Goal: Find specific page/section: Find specific page/section

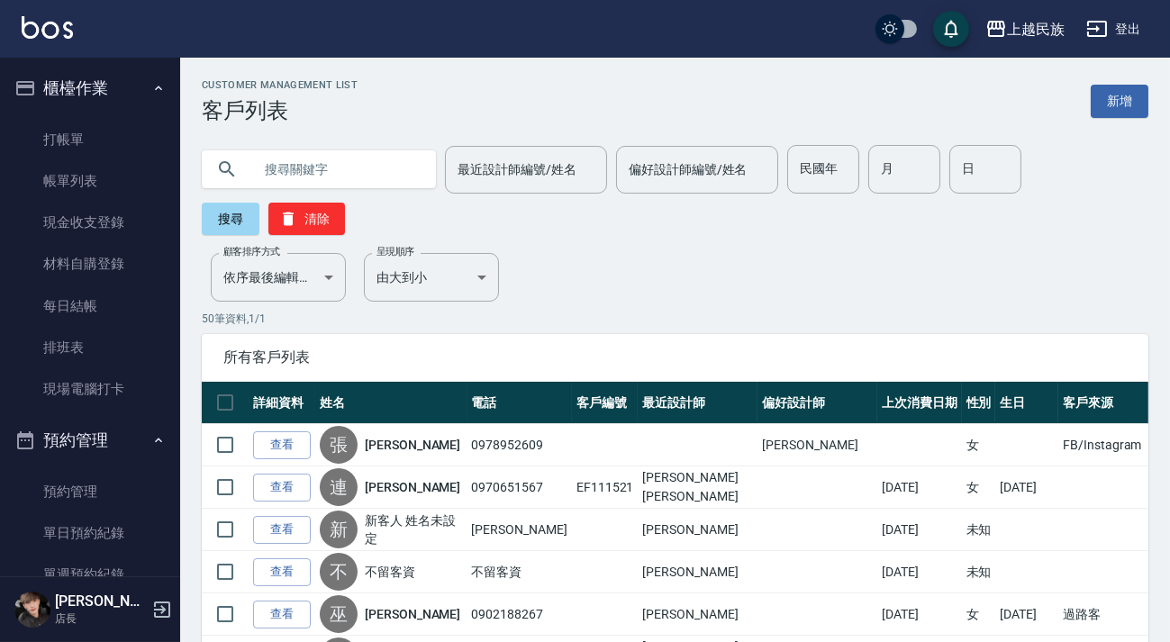
scroll to position [177, 0]
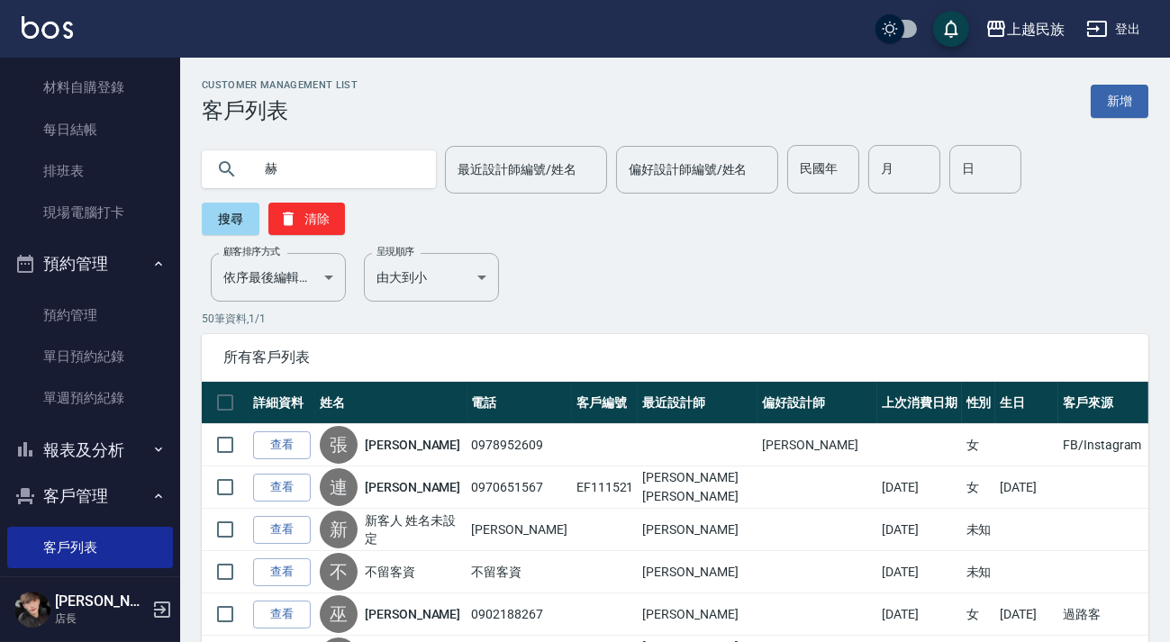
type input "赫"
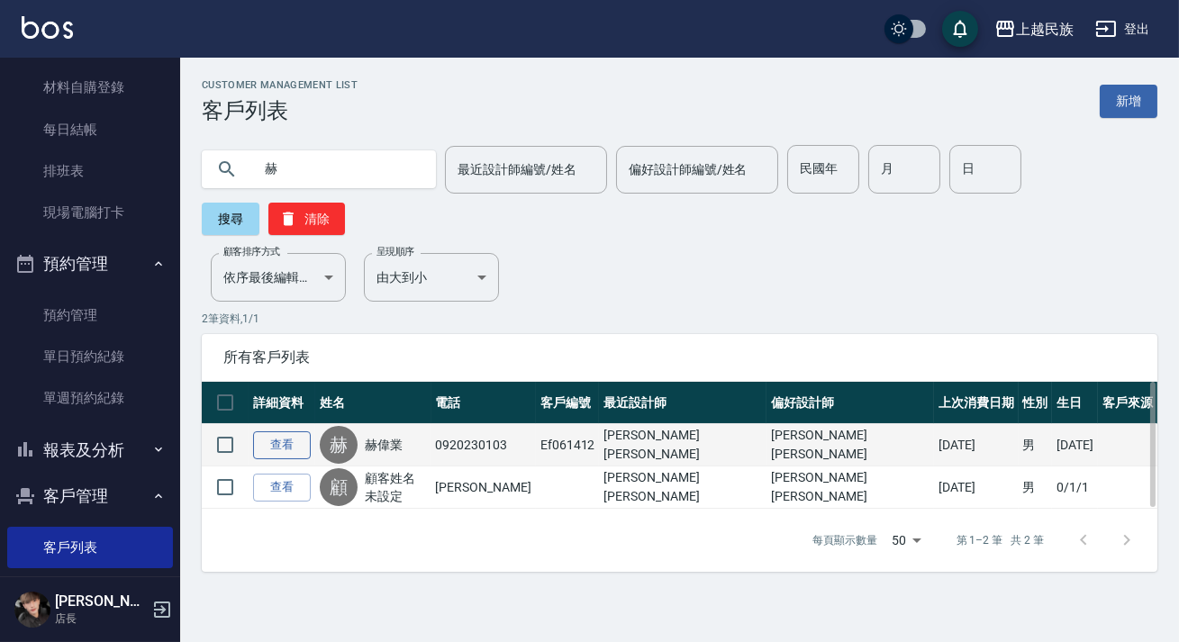
click at [271, 446] on link "查看" at bounding box center [282, 445] width 58 height 28
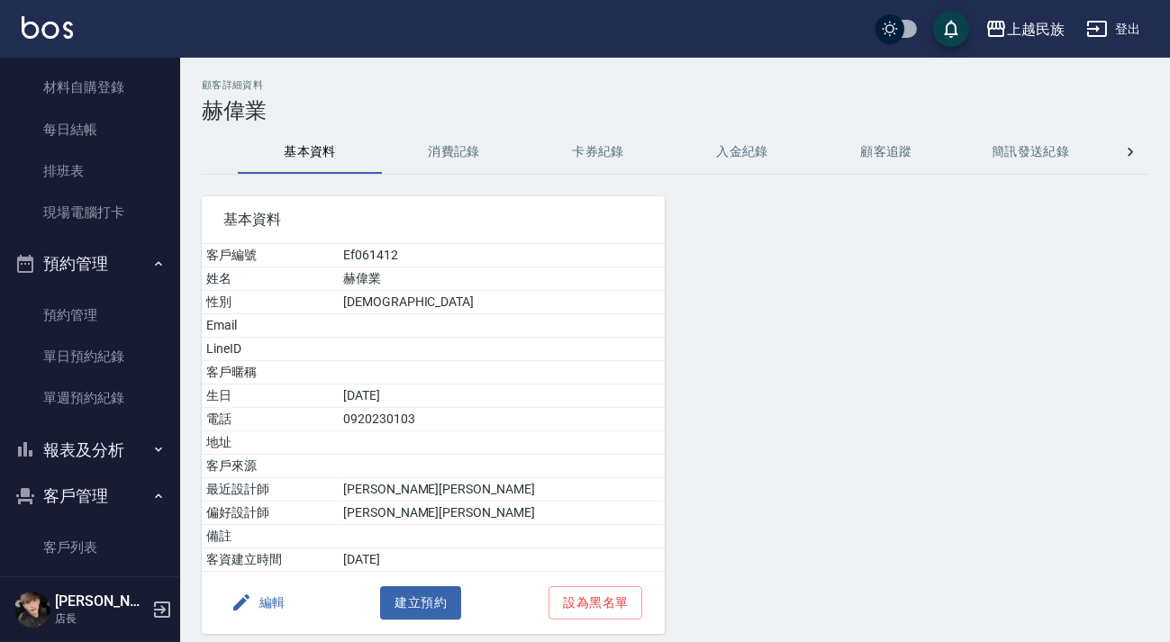
click at [461, 156] on button "消費記錄" at bounding box center [454, 152] width 144 height 43
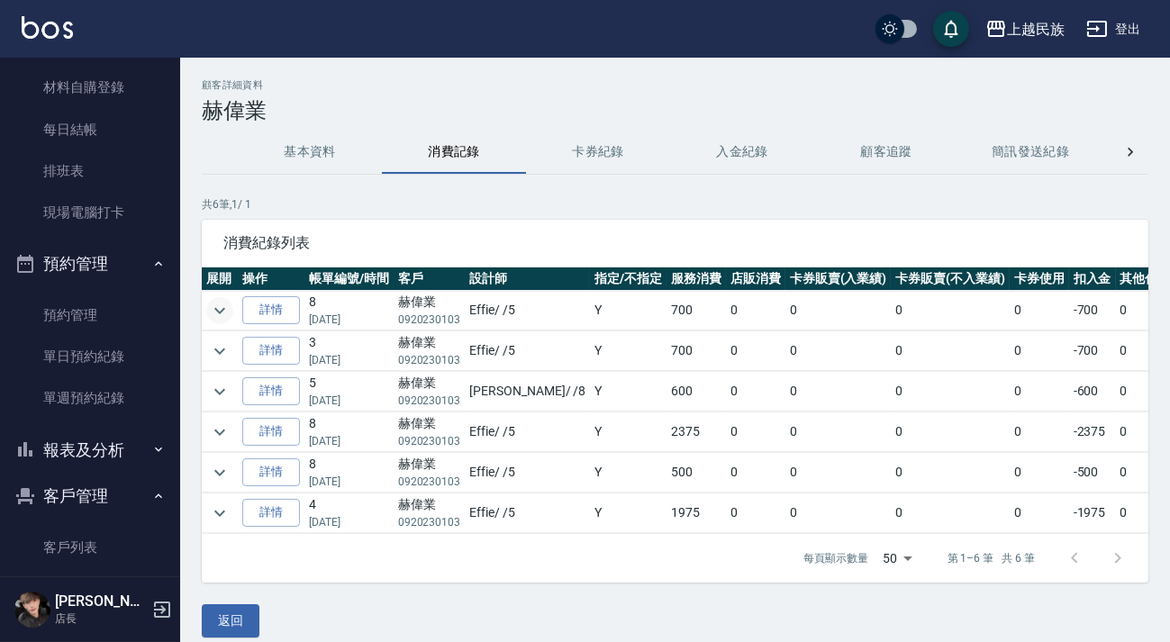
click at [224, 314] on icon "expand row" at bounding box center [220, 311] width 22 height 22
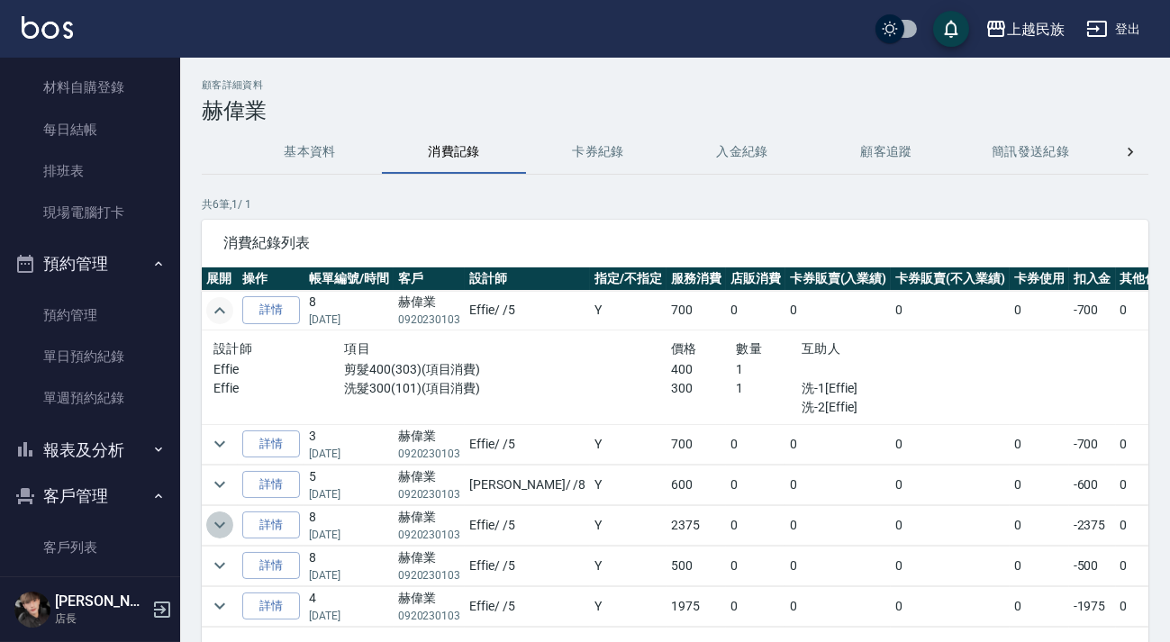
click at [229, 521] on icon "expand row" at bounding box center [220, 525] width 22 height 22
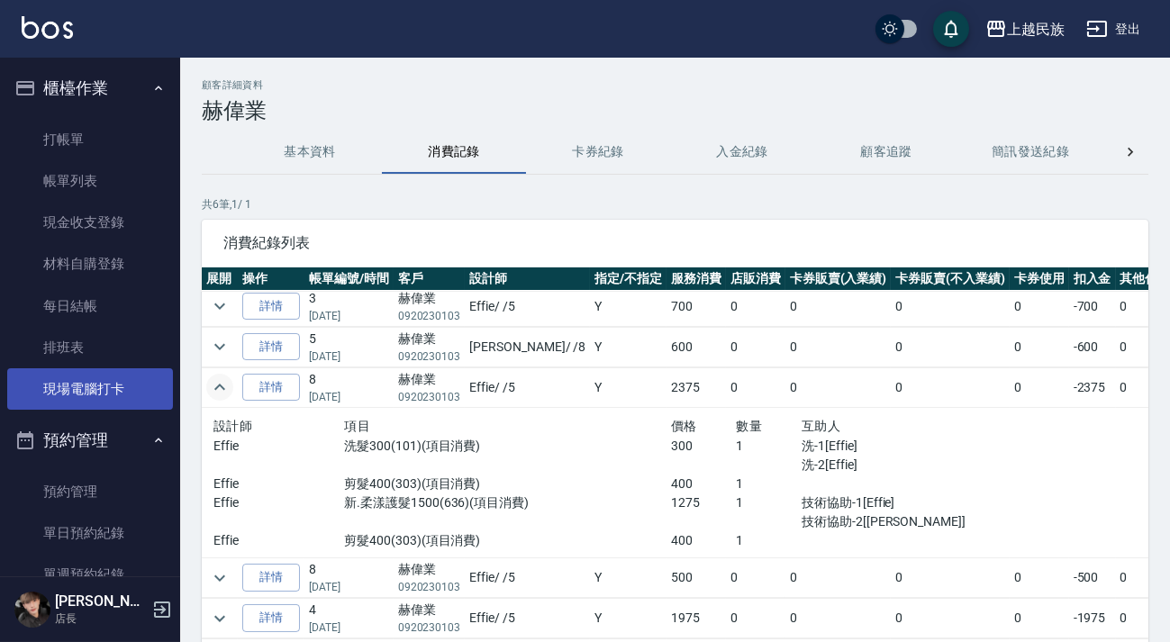
click at [131, 384] on link "現場電腦打卡" at bounding box center [90, 388] width 166 height 41
